Goal: Information Seeking & Learning: Find specific fact

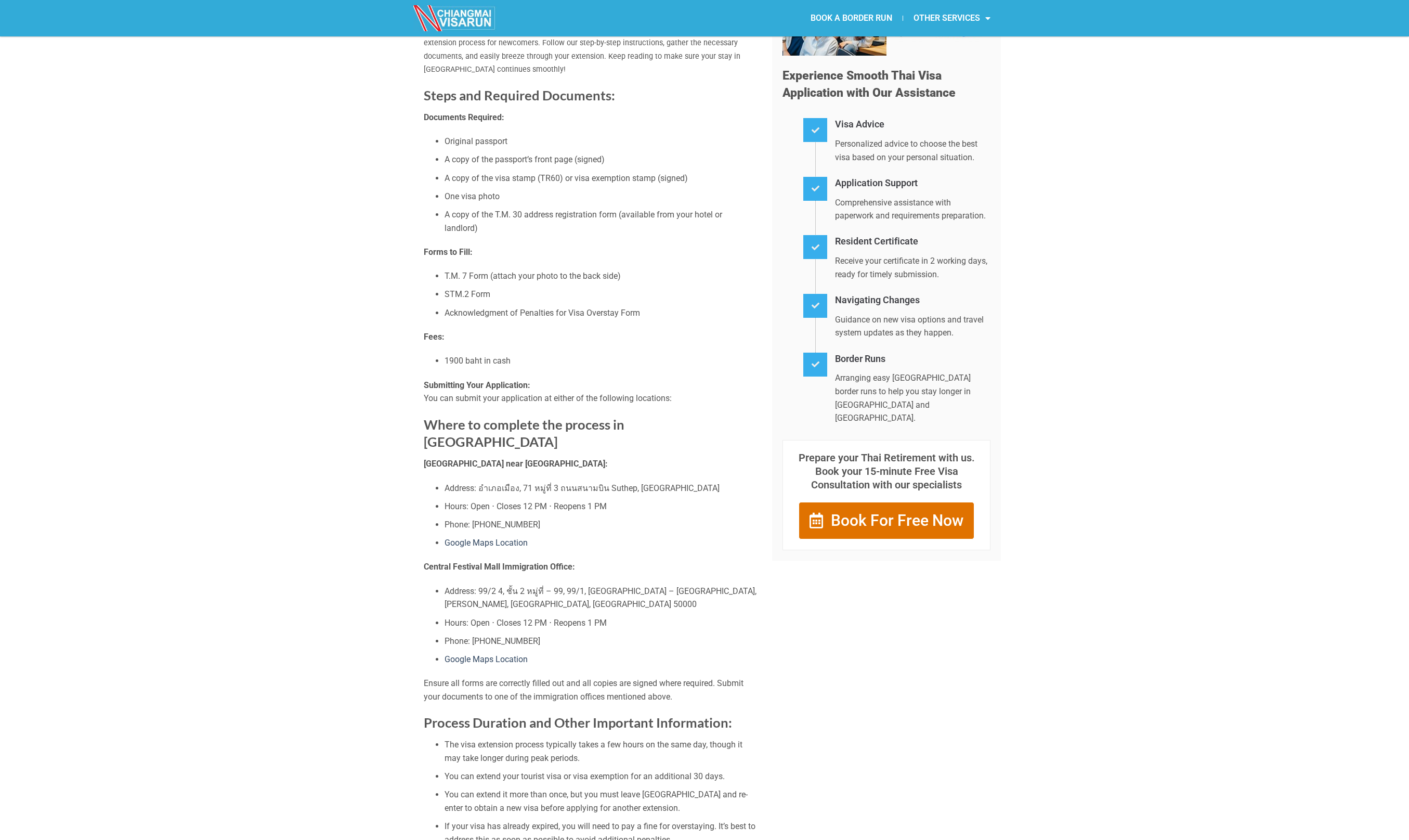
scroll to position [175, 0]
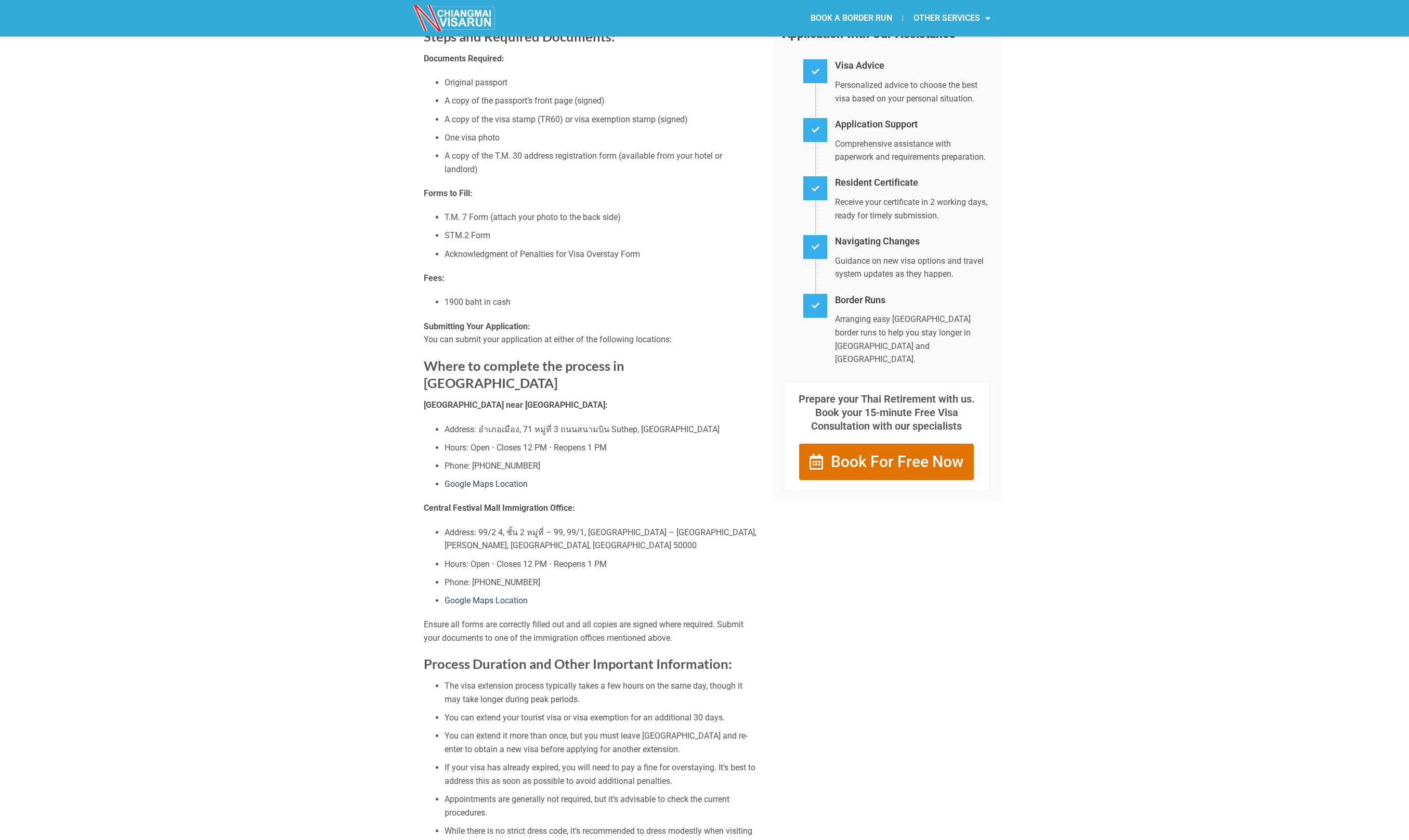
click at [520, 400] on strong "[GEOGRAPHIC_DATA] near [GEOGRAPHIC_DATA]:" at bounding box center [515, 405] width 184 height 10
click at [633, 423] on li "Address: อำเภอเมือง, 71 หมู่ที่ 3 ถนนสนามบิน Suthep, [GEOGRAPHIC_DATA]" at bounding box center [601, 429] width 312 height 14
click at [556, 485] on li "Google Maps Location" at bounding box center [601, 484] width 312 height 14
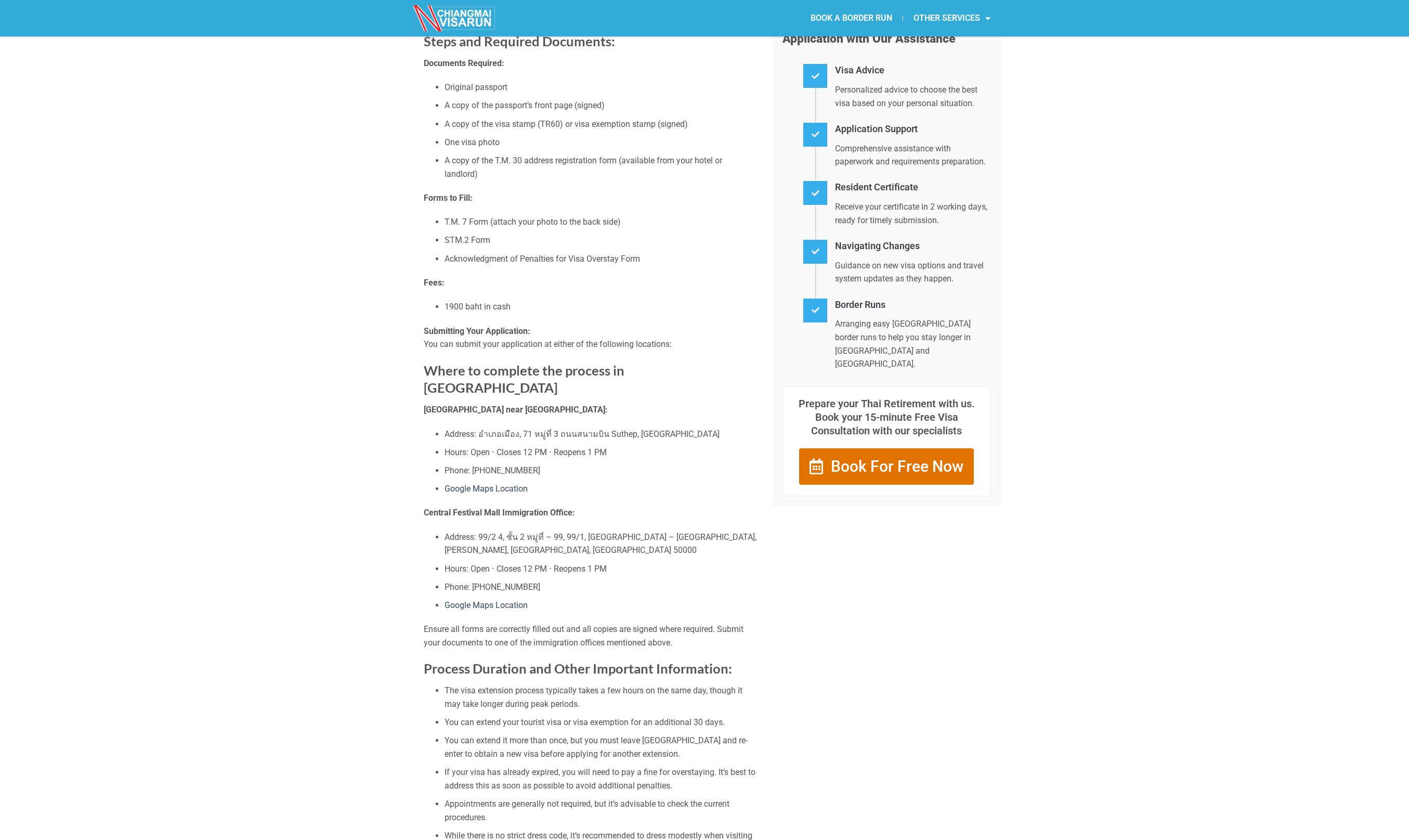
scroll to position [117, 0]
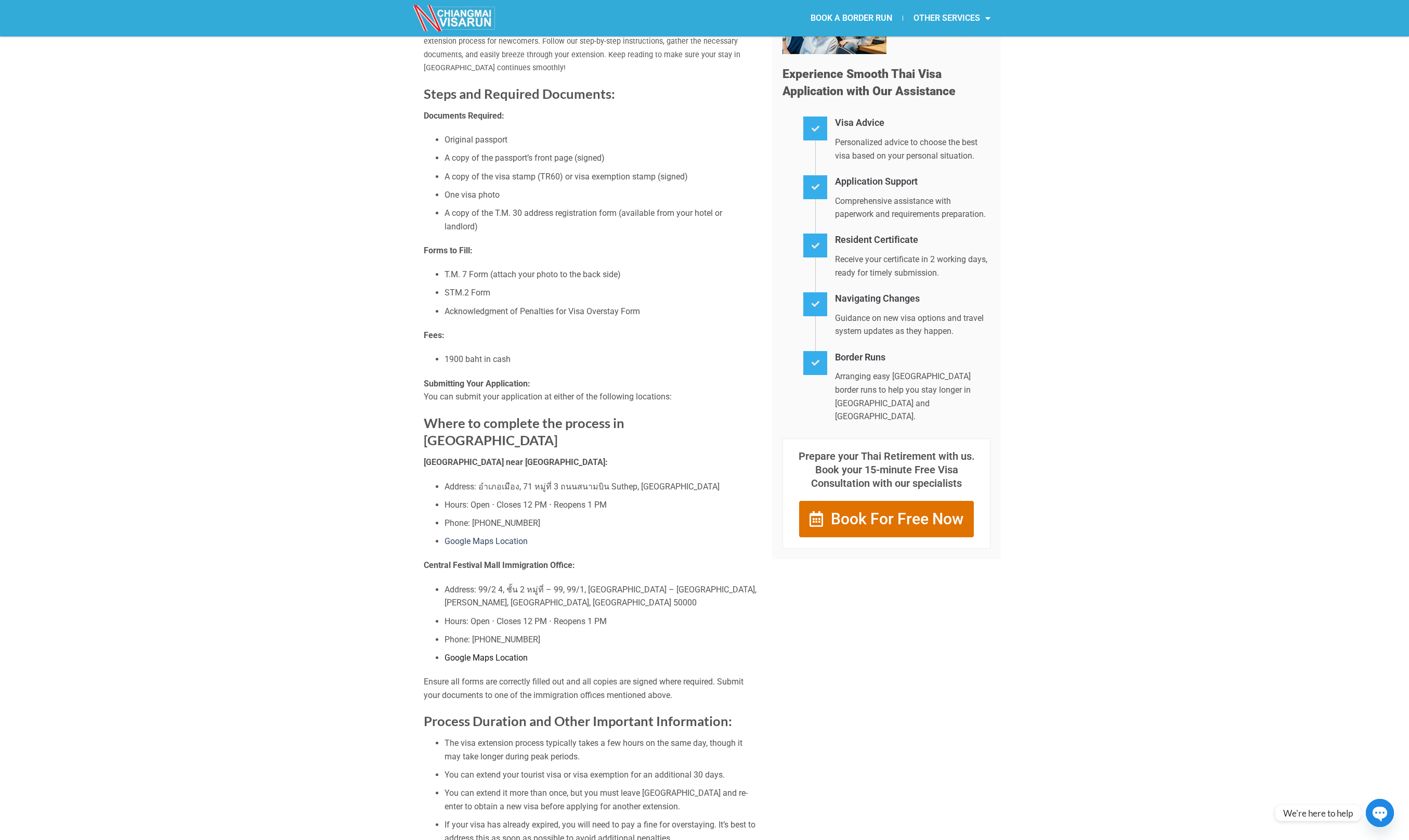
click at [487, 654] on link "Google Maps Location" at bounding box center [486, 657] width 83 height 10
click at [507, 536] on link "Google Maps Location" at bounding box center [486, 541] width 83 height 10
click at [488, 539] on link "Google Maps Location" at bounding box center [486, 541] width 83 height 10
click at [505, 221] on li "A copy of the T.M. 30 address registration form (available from your hotel or l…" at bounding box center [601, 219] width 312 height 27
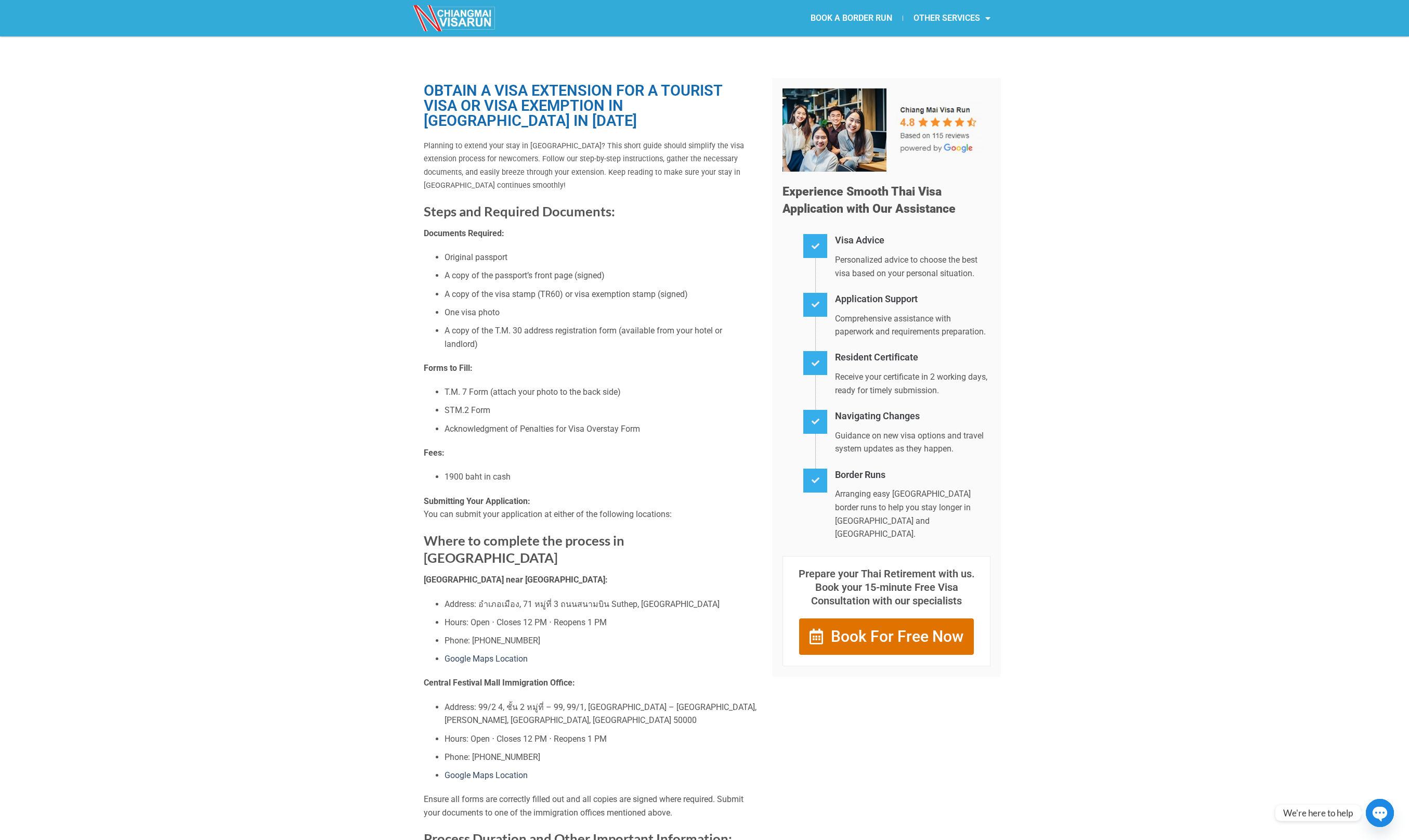
scroll to position [0, 0]
